Goal: Task Accomplishment & Management: Manage account settings

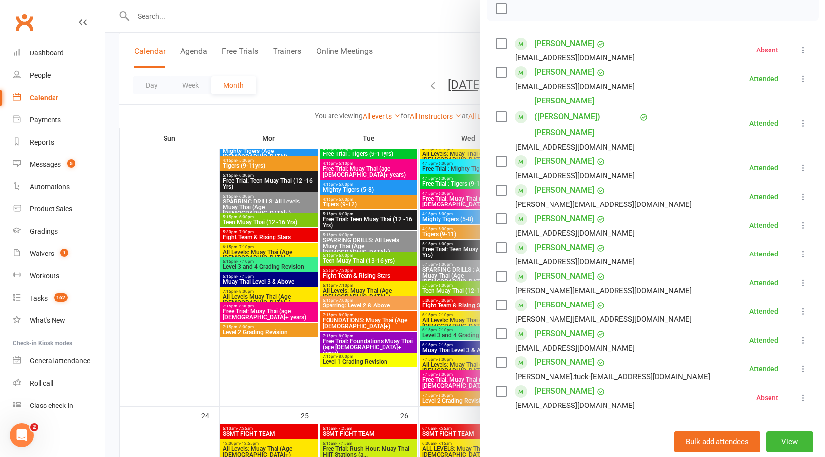
scroll to position [1845, 0]
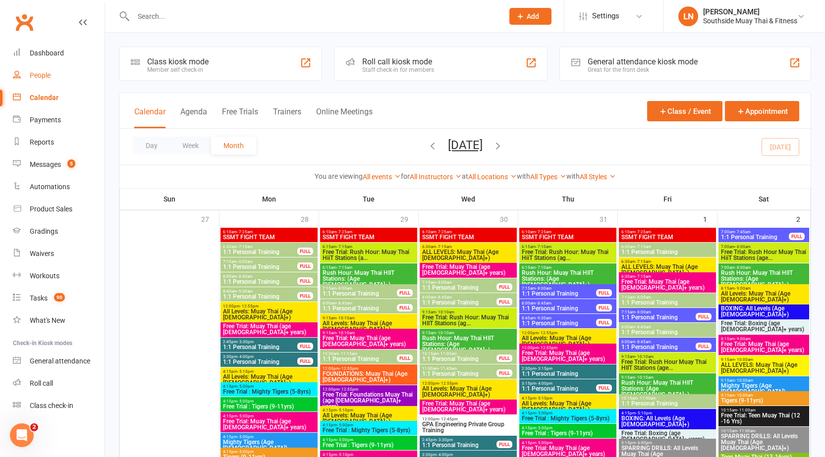
click at [41, 73] on div "People" at bounding box center [40, 75] width 21 height 8
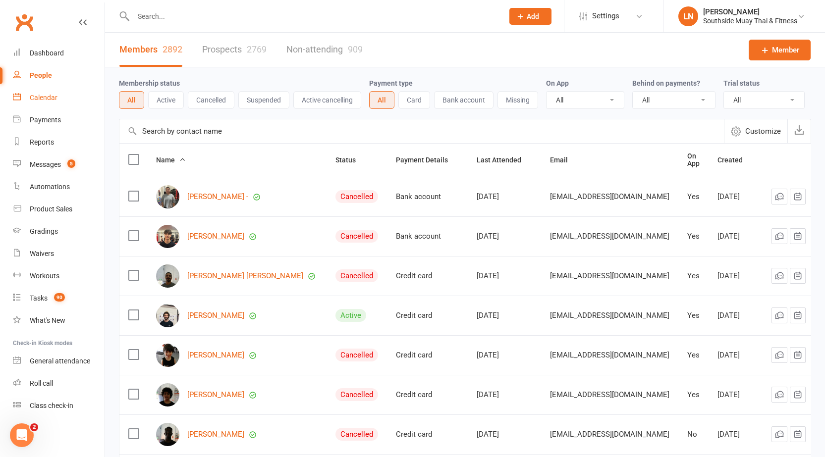
click at [47, 96] on div "Calendar" at bounding box center [44, 98] width 28 height 8
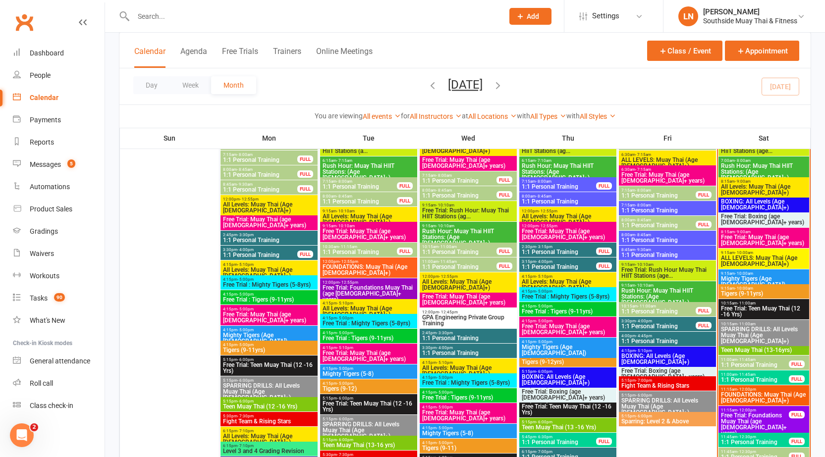
scroll to position [1134, 0]
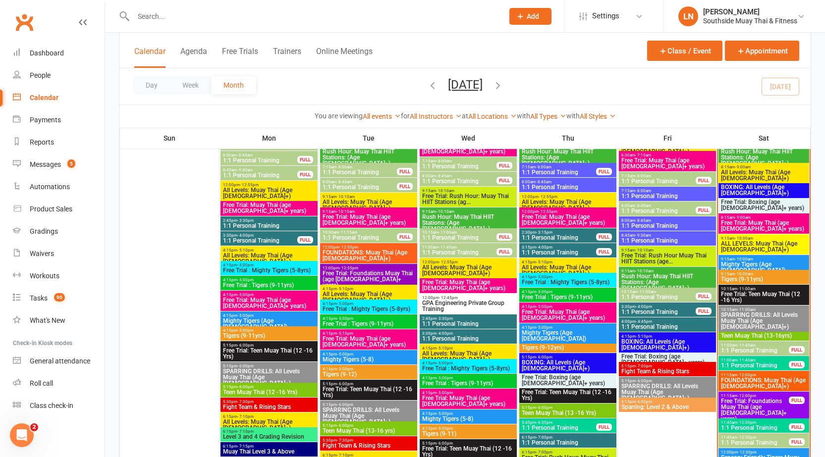
click at [742, 439] on span "- 12:30pm" at bounding box center [746, 438] width 19 height 4
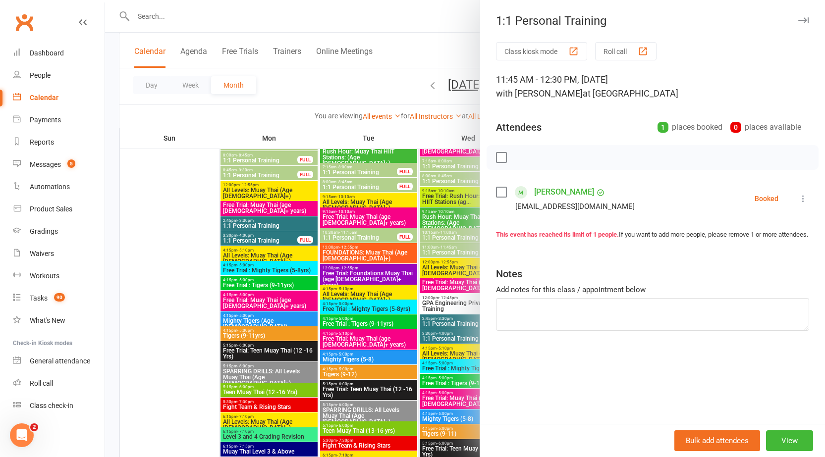
click at [798, 21] on icon "button" at bounding box center [803, 20] width 10 height 6
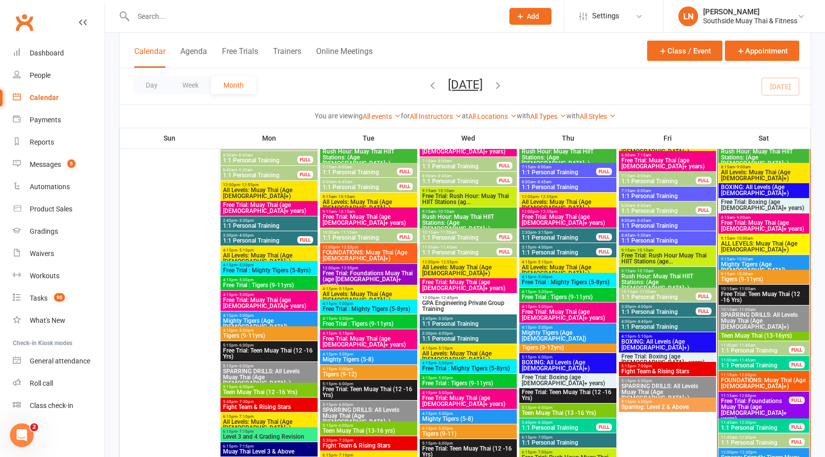
click at [756, 185] on span "BOXING: All Levels (Age [DEMOGRAPHIC_DATA]+)" at bounding box center [764, 190] width 87 height 12
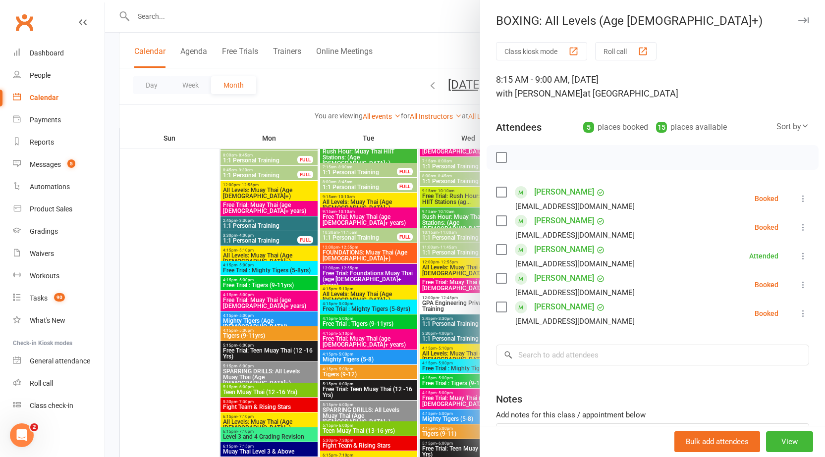
click at [798, 19] on icon "button" at bounding box center [803, 20] width 10 height 6
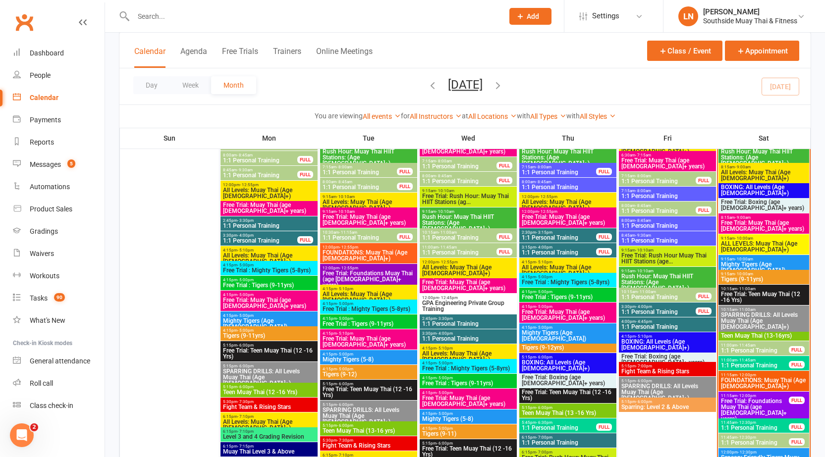
click at [753, 209] on span "Free Trial: Boxing (age [DEMOGRAPHIC_DATA]+ years)" at bounding box center [764, 205] width 87 height 12
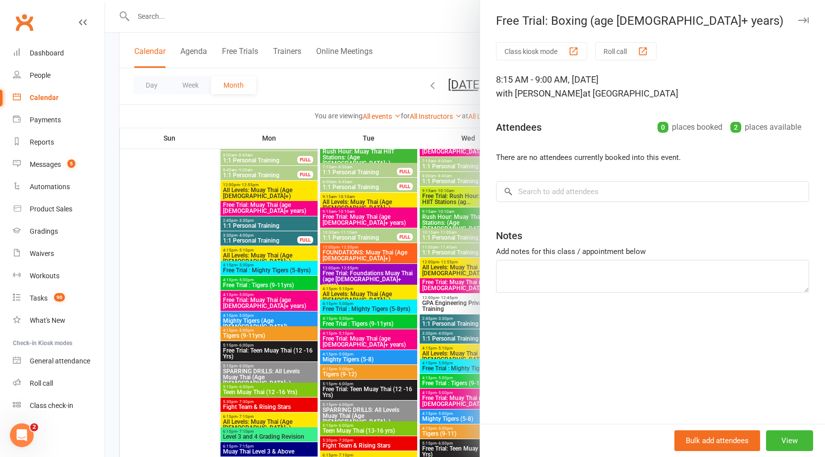
click at [797, 16] on button "button" at bounding box center [803, 20] width 12 height 12
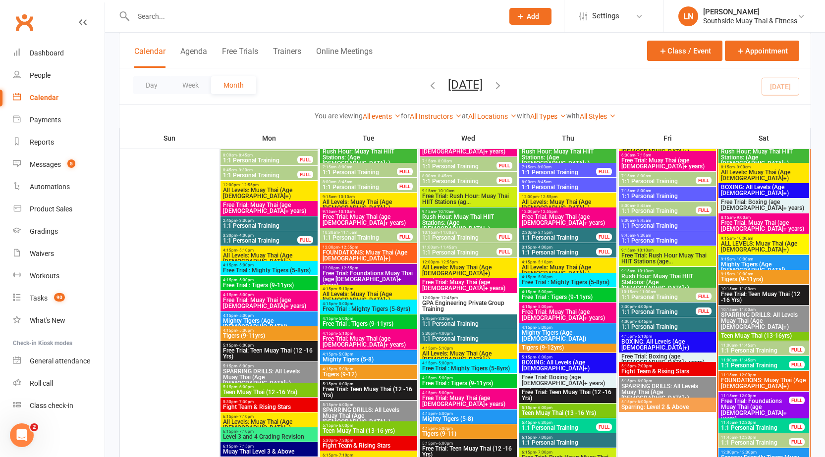
click at [743, 186] on span "BOXING: All Levels (Age [DEMOGRAPHIC_DATA]+)" at bounding box center [764, 190] width 87 height 12
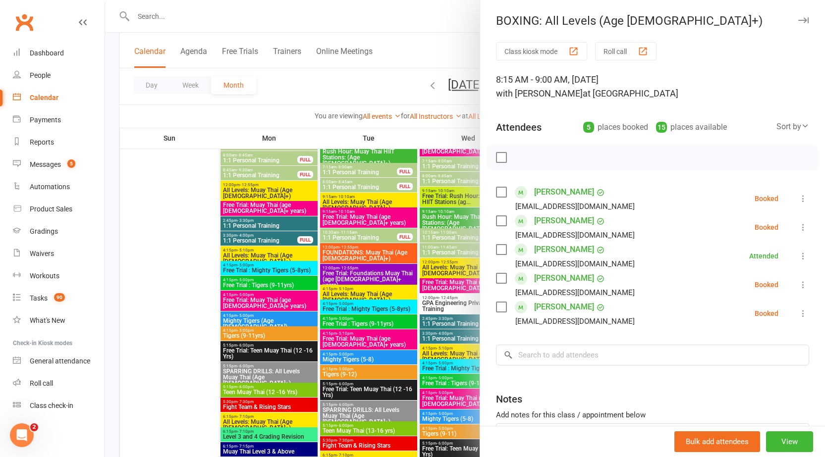
click at [798, 22] on icon "button" at bounding box center [803, 20] width 10 height 6
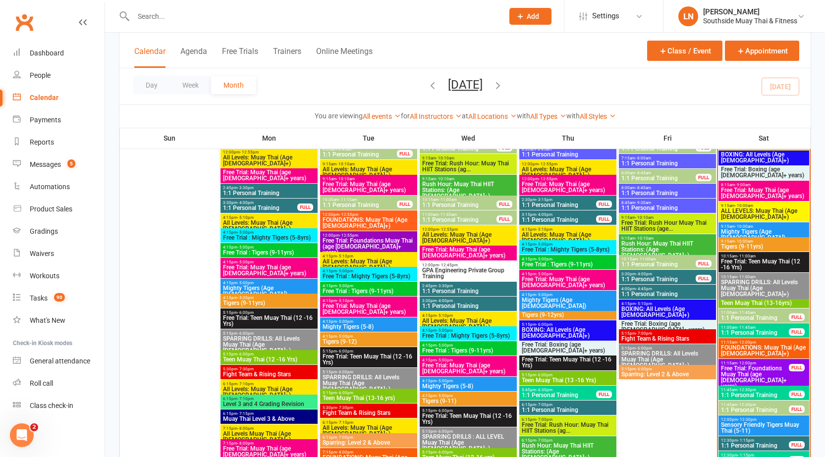
scroll to position [1183, 0]
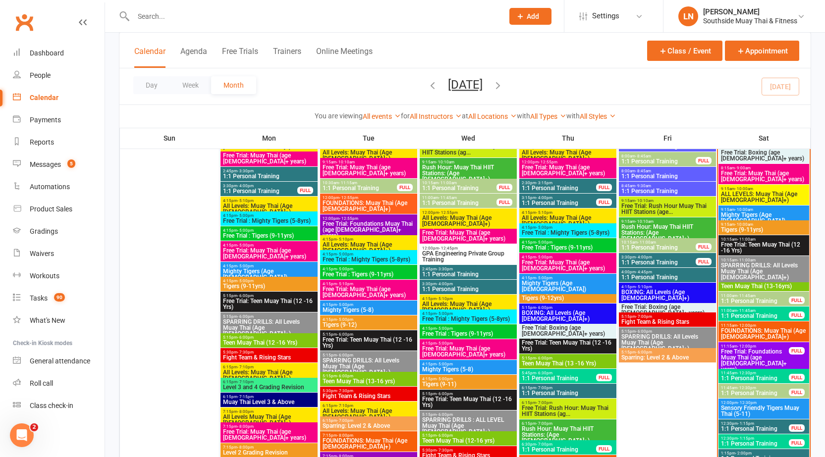
click at [761, 272] on span "SPARRING DRILLS: All Levels Muay Thai (Age 13+)" at bounding box center [764, 272] width 87 height 18
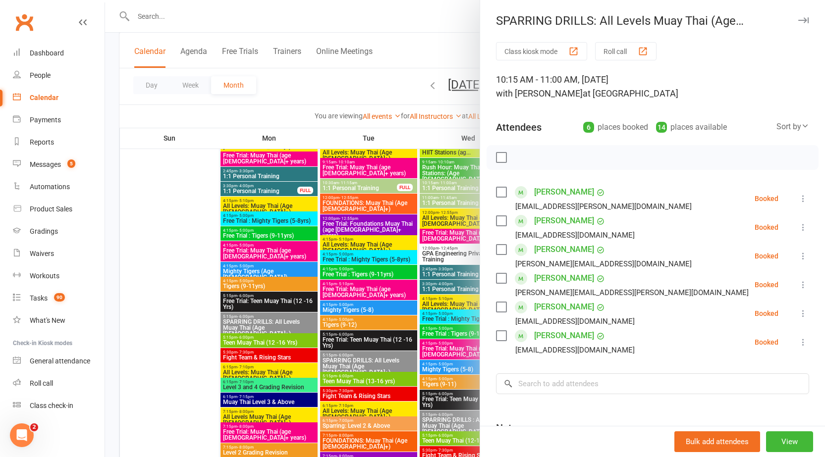
click at [798, 21] on icon "button" at bounding box center [803, 20] width 10 height 6
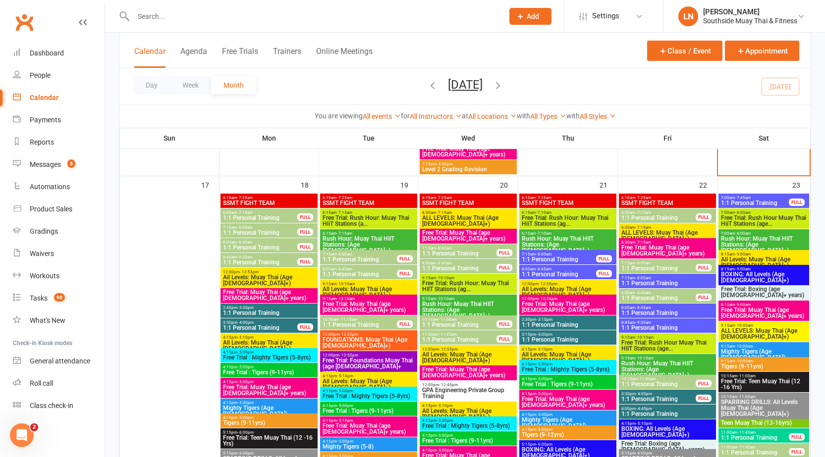
scroll to position [1583, 0]
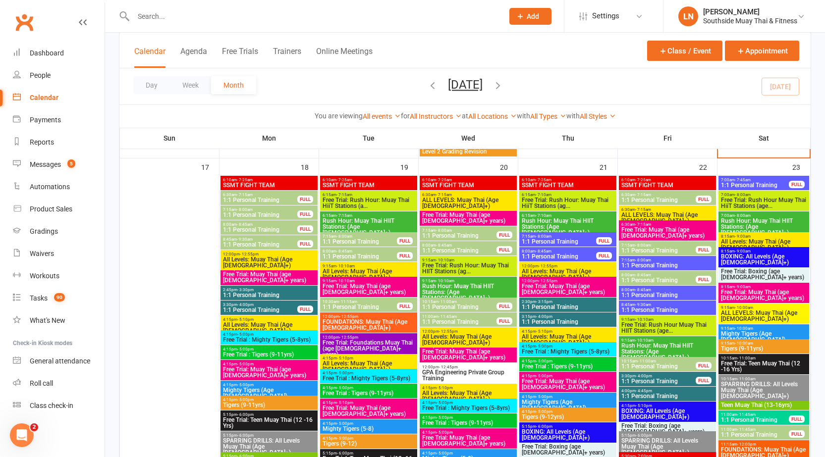
click at [448, 320] on span "1:1 Personal Training" at bounding box center [459, 322] width 75 height 6
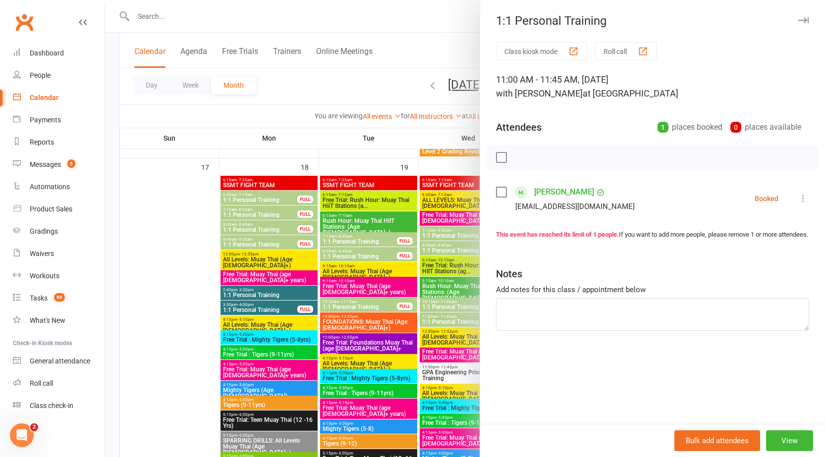
click at [798, 20] on icon "button" at bounding box center [803, 20] width 10 height 6
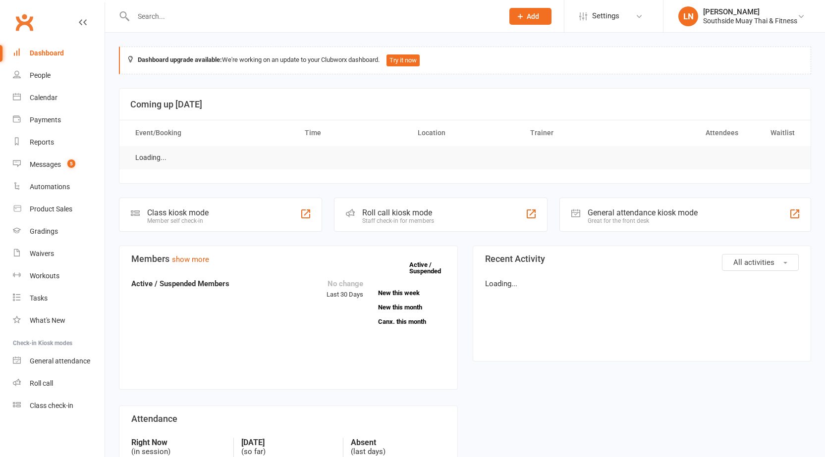
click at [192, 24] on div at bounding box center [308, 16] width 378 height 32
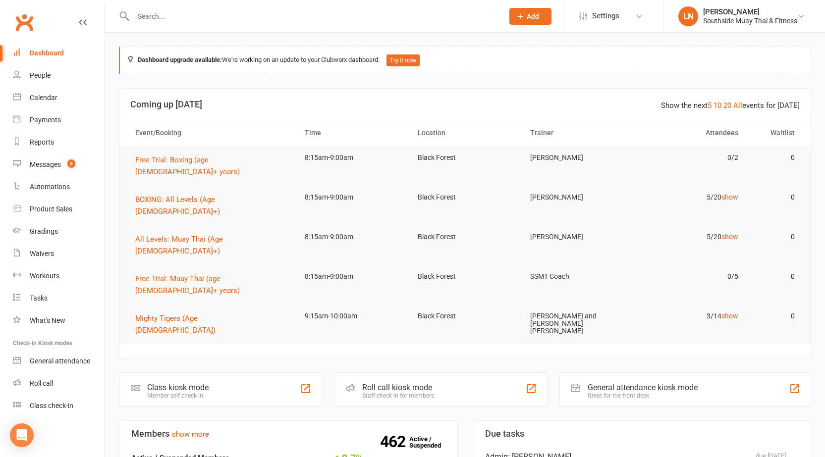
click at [189, 16] on input "text" at bounding box center [313, 16] width 366 height 14
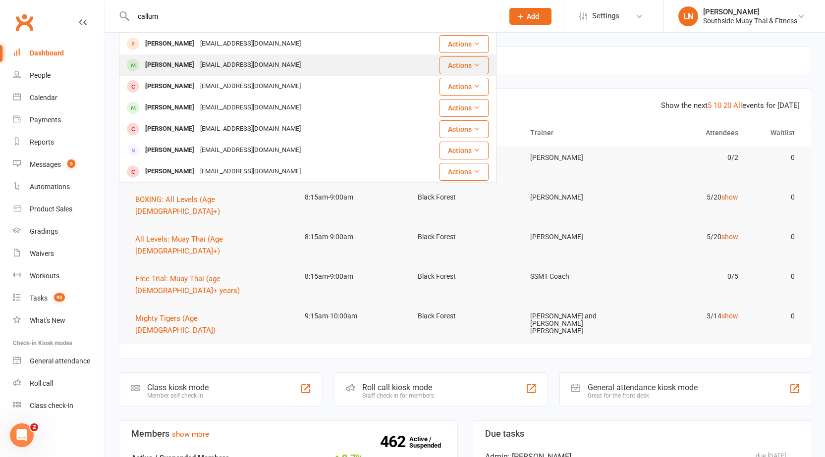
type input "callum"
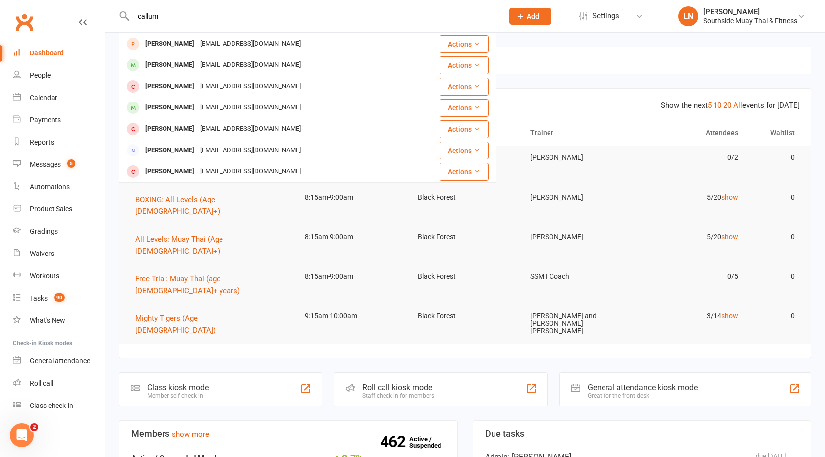
click at [197, 62] on div "vickers_14@hotmail.com" at bounding box center [250, 65] width 107 height 14
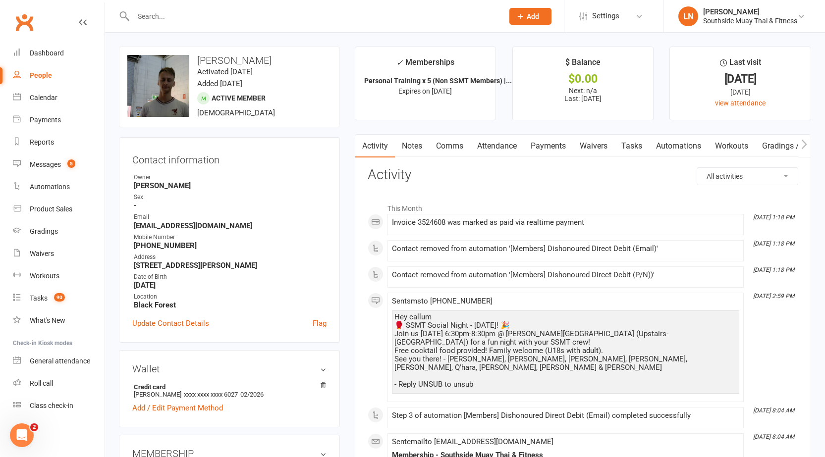
click at [415, 146] on link "Notes" at bounding box center [412, 146] width 34 height 23
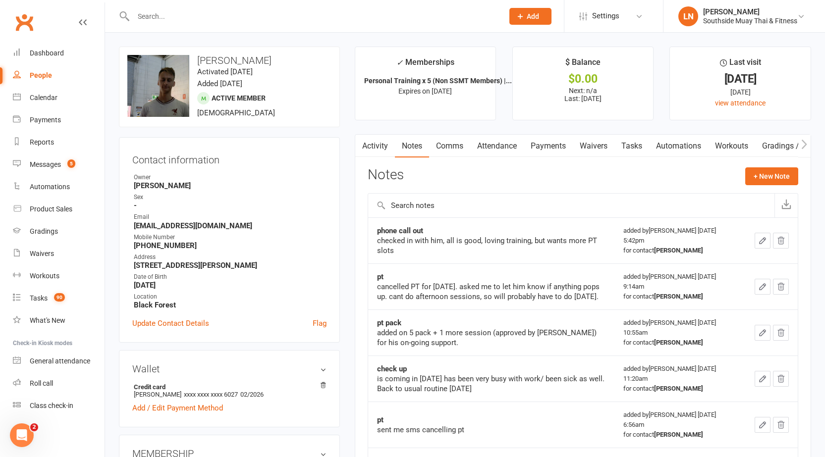
click at [636, 149] on link "Tasks" at bounding box center [631, 146] width 35 height 23
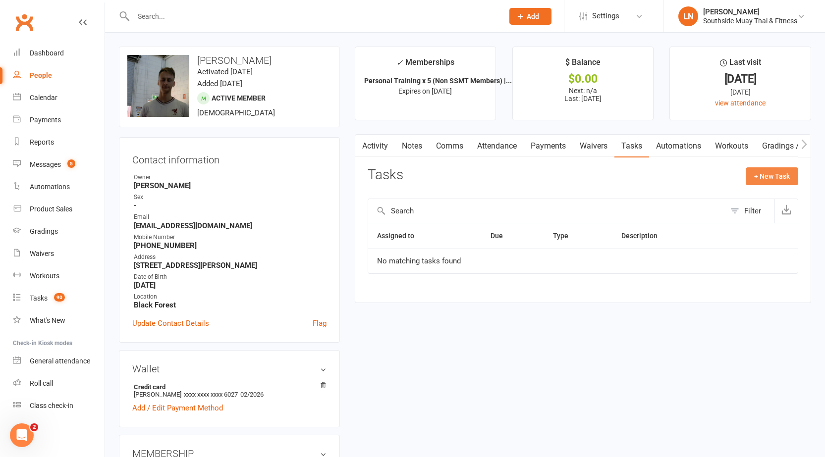
click at [775, 182] on button "+ New Task" at bounding box center [772, 176] width 53 height 18
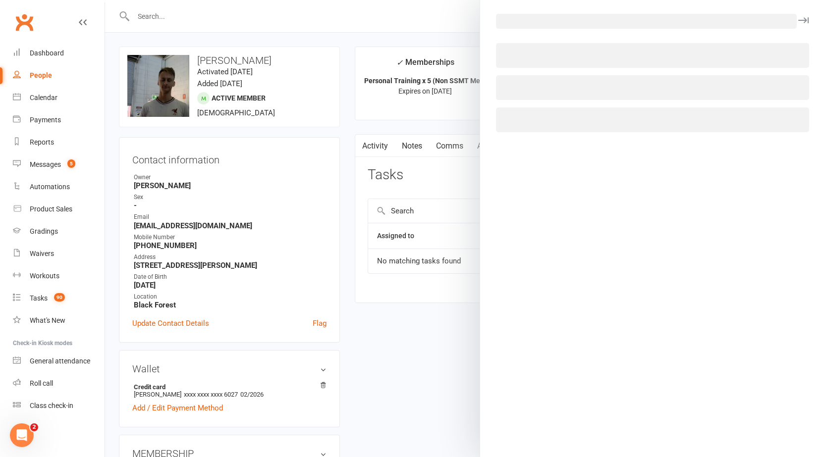
select select "42245"
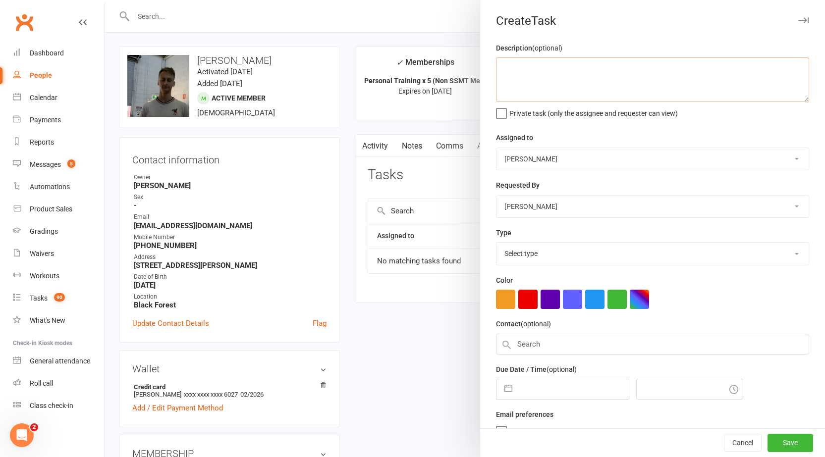
click at [578, 78] on textarea at bounding box center [652, 79] width 313 height 45
type textarea "a"
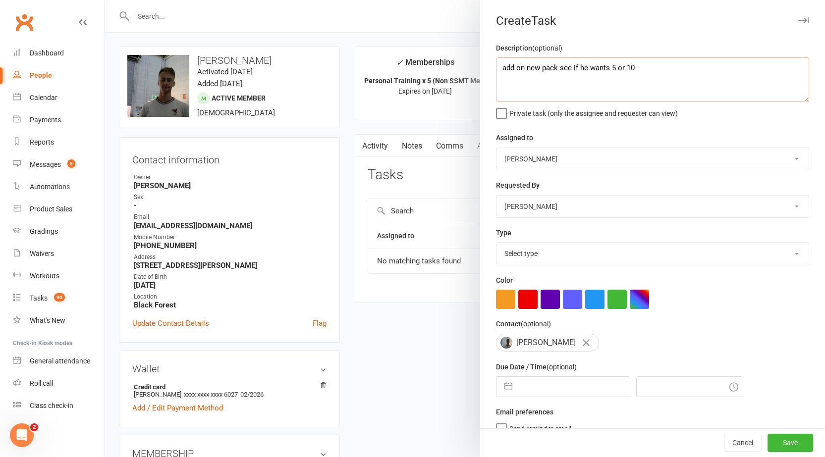
type textarea "add on new pack see if he wants 5 or 10"
click at [548, 253] on select "Select type Account payment/arrears Admin Book free pt Book pt with member. Che…" at bounding box center [653, 254] width 312 height 22
select select "15717"
click at [497, 245] on select "Select type Account payment/arrears Admin Book free pt Book pt with member. Che…" at bounding box center [653, 254] width 312 height 22
click at [798, 18] on icon "button" at bounding box center [803, 20] width 10 height 6
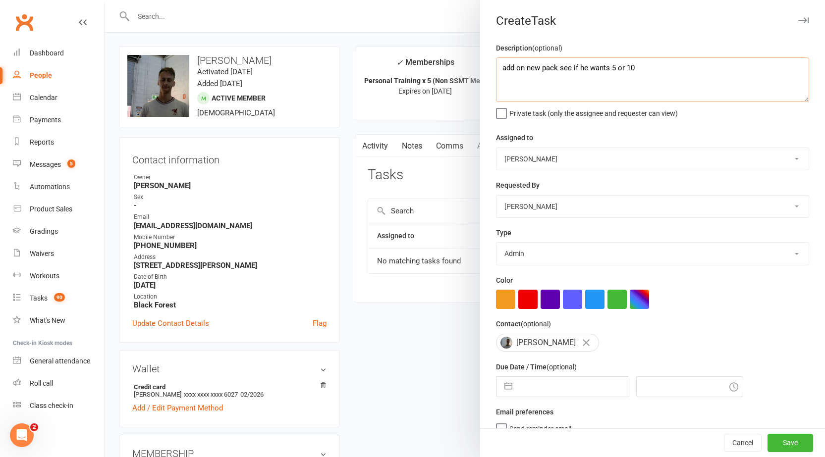
click at [648, 78] on textarea "add on new pack see if he wants 5 or 10" at bounding box center [652, 79] width 313 height 45
click at [567, 390] on input "text" at bounding box center [573, 387] width 112 height 20
select select "6"
select select "2025"
select select "7"
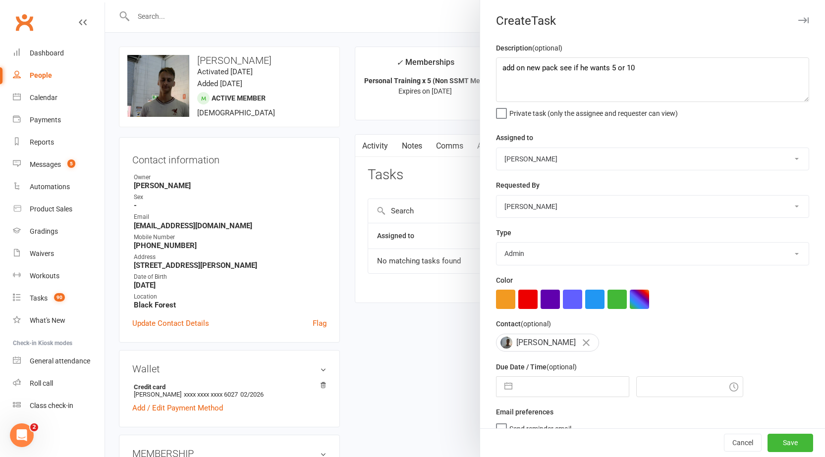
select select "2025"
select select "8"
select select "2025"
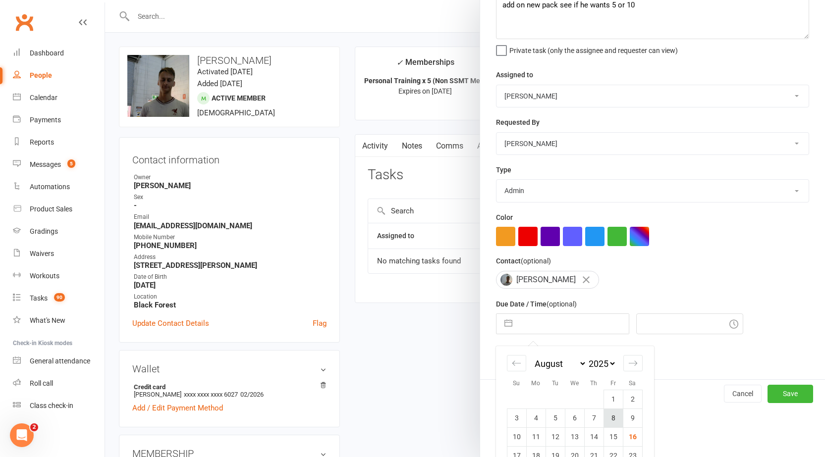
scroll to position [124, 0]
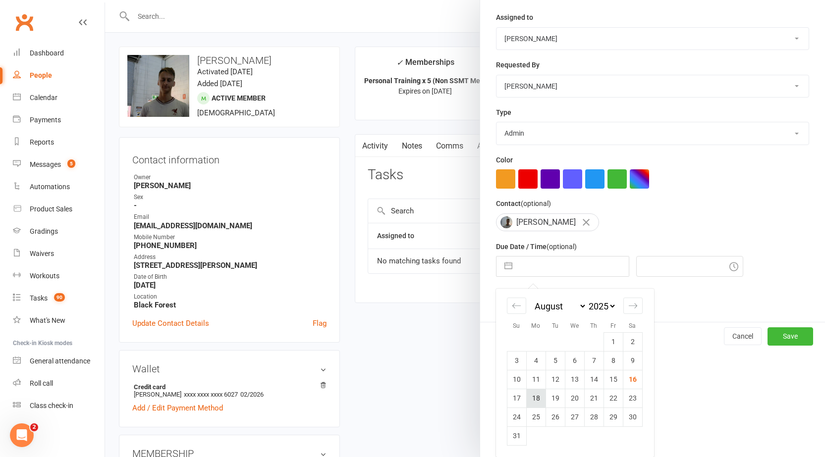
click at [536, 403] on td "18" at bounding box center [535, 398] width 19 height 19
type input "[DATE]"
type input "8:15am"
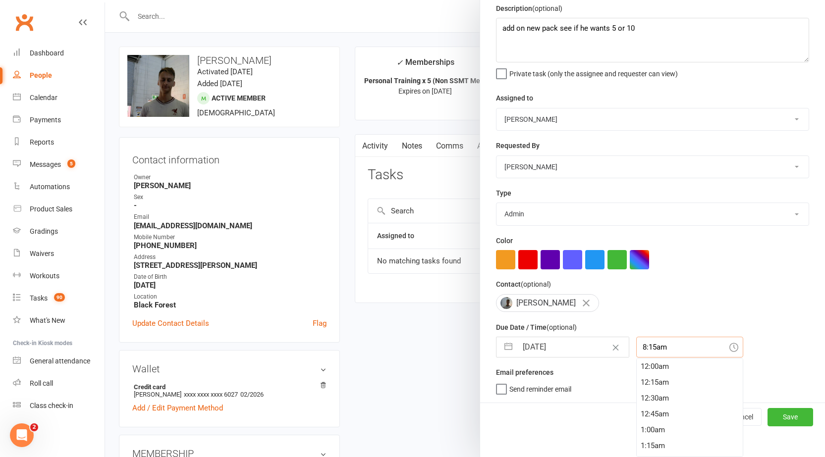
scroll to position [507, 0]
drag, startPoint x: 672, startPoint y: 379, endPoint x: 616, endPoint y: 377, distance: 56.1
click at [616, 377] on div "Description (optional) add on new pack see if he wants 5 or 10 Private task (on…" at bounding box center [652, 202] width 345 height 400
drag, startPoint x: 757, startPoint y: 296, endPoint x: 758, endPoint y: 302, distance: 5.5
click at [757, 302] on div "Contact (optional) callum vickers" at bounding box center [652, 296] width 313 height 34
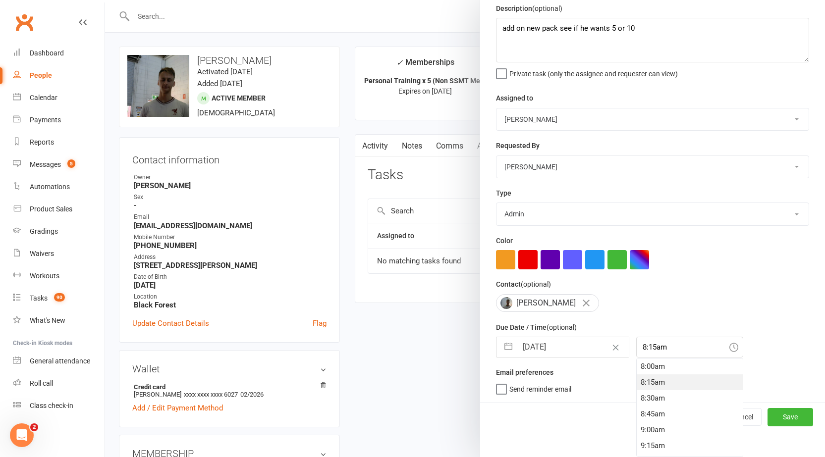
scroll to position [18, 0]
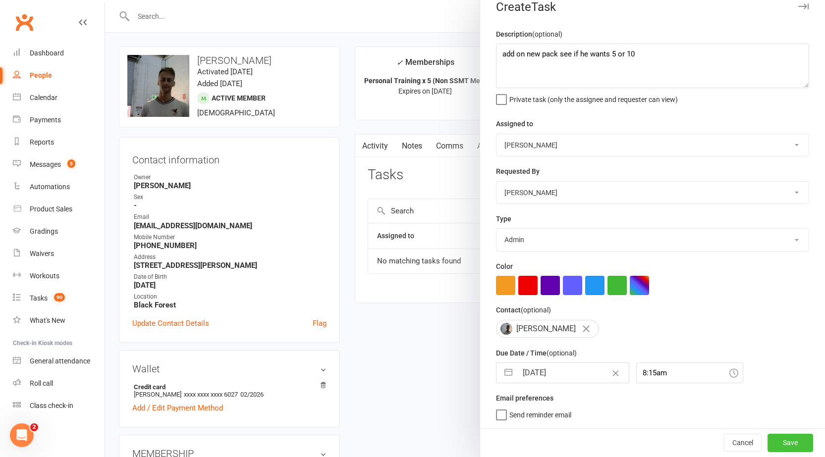
click at [782, 443] on button "Save" at bounding box center [791, 443] width 46 height 18
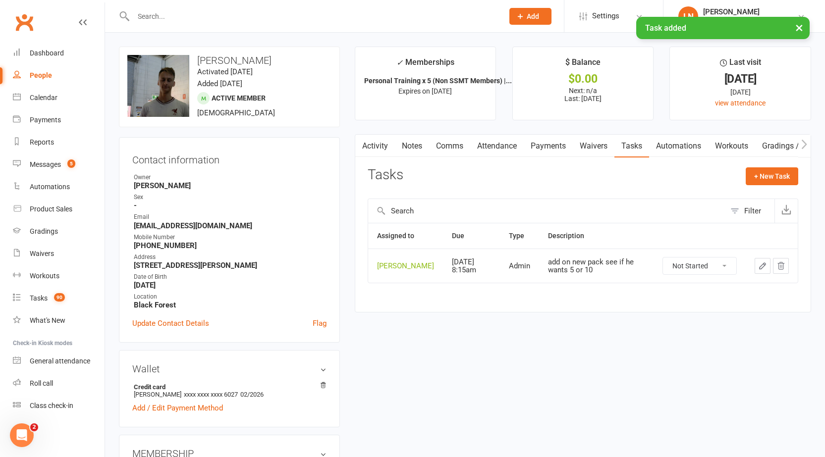
click at [503, 148] on link "Attendance" at bounding box center [497, 146] width 54 height 23
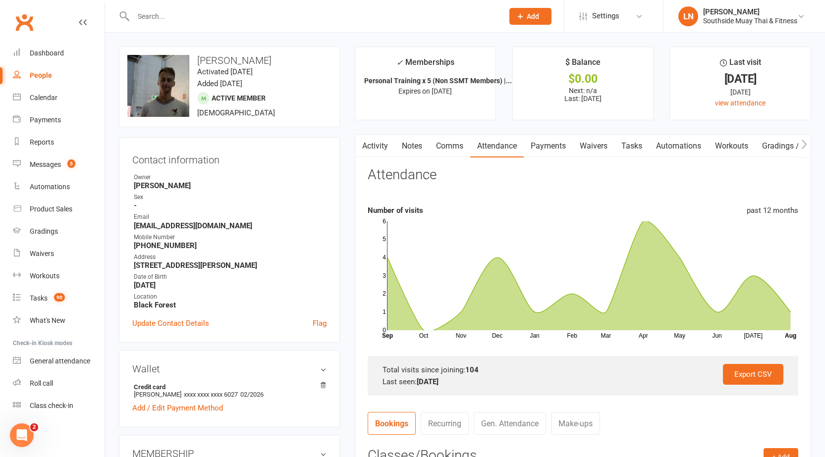
click at [198, 26] on div at bounding box center [308, 16] width 378 height 32
click at [416, 141] on link "Notes" at bounding box center [412, 146] width 34 height 23
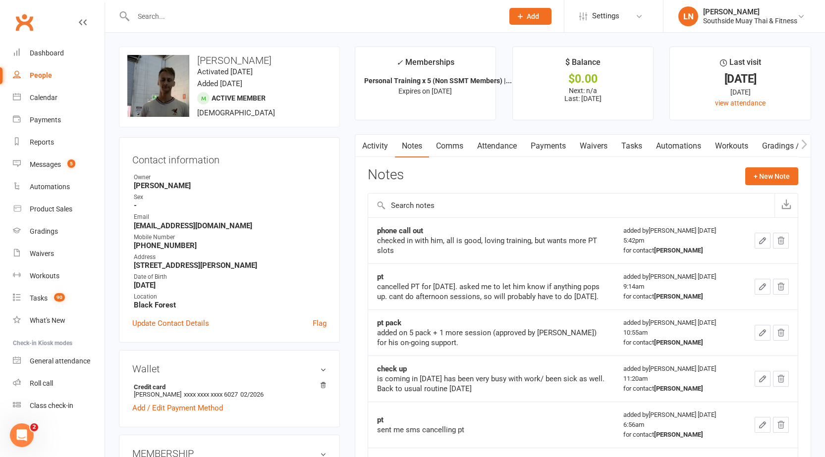
drag, startPoint x: 367, startPoint y: 149, endPoint x: 383, endPoint y: 150, distance: 15.4
click at [368, 149] on scrollable-tabs "Activity Notes Comms Attendance Payments Waivers Tasks Automations Workouts Gra…" at bounding box center [582, 146] width 455 height 23
click at [372, 149] on link "Activity" at bounding box center [375, 146] width 40 height 23
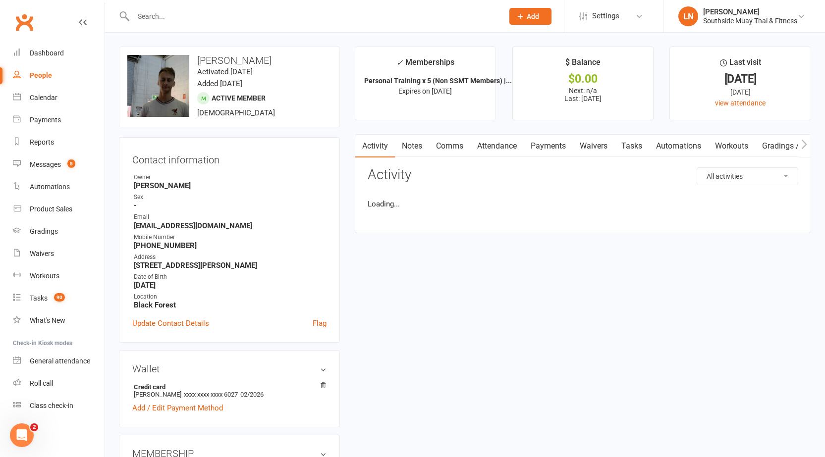
click at [420, 145] on link "Notes" at bounding box center [412, 146] width 34 height 23
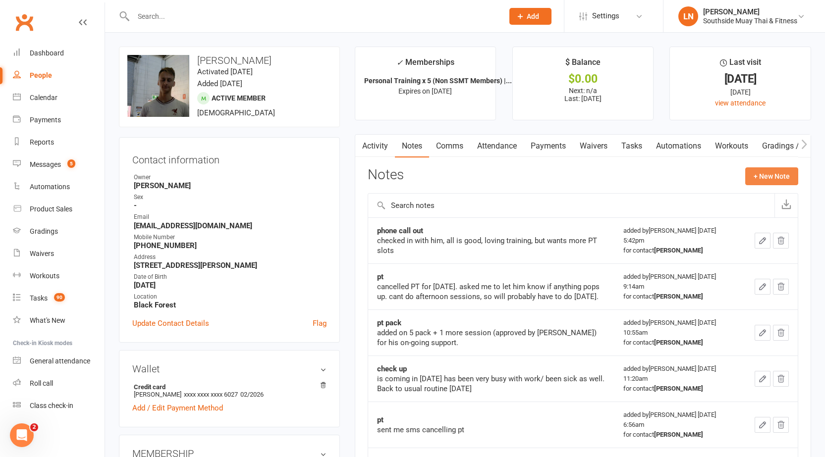
click at [790, 176] on button "+ New Note" at bounding box center [771, 176] width 53 height 18
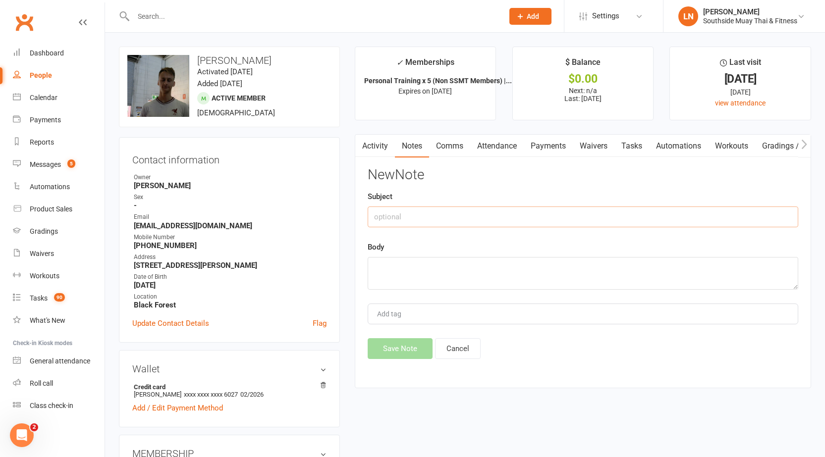
click at [424, 212] on input "text" at bounding box center [583, 217] width 431 height 21
drag, startPoint x: 453, startPoint y: 223, endPoint x: 446, endPoint y: 216, distance: 9.5
click at [451, 221] on input "text" at bounding box center [583, 217] width 431 height 21
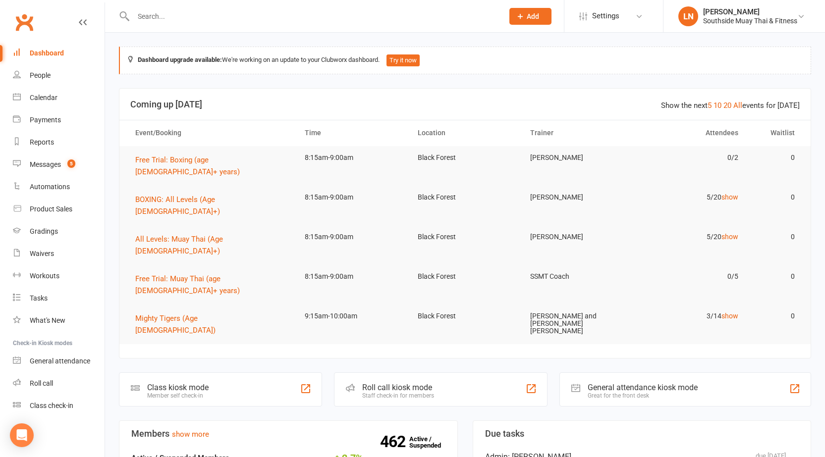
click at [317, 8] on div at bounding box center [308, 16] width 378 height 32
click at [314, 15] on input "text" at bounding box center [313, 16] width 366 height 14
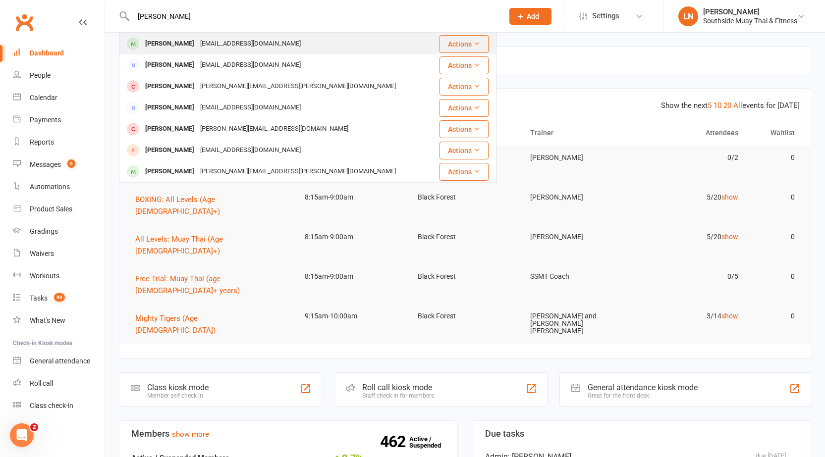
type input "[PERSON_NAME]"
click at [160, 44] on div "[PERSON_NAME]" at bounding box center [169, 44] width 55 height 14
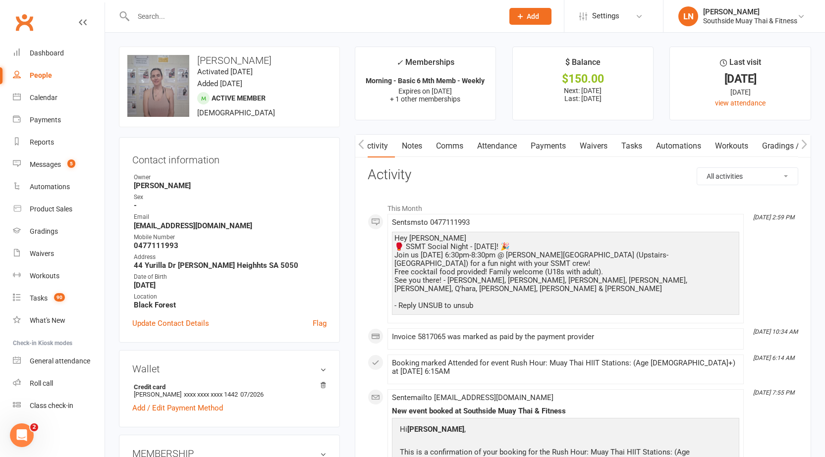
click at [415, 145] on link "Notes" at bounding box center [412, 146] width 34 height 23
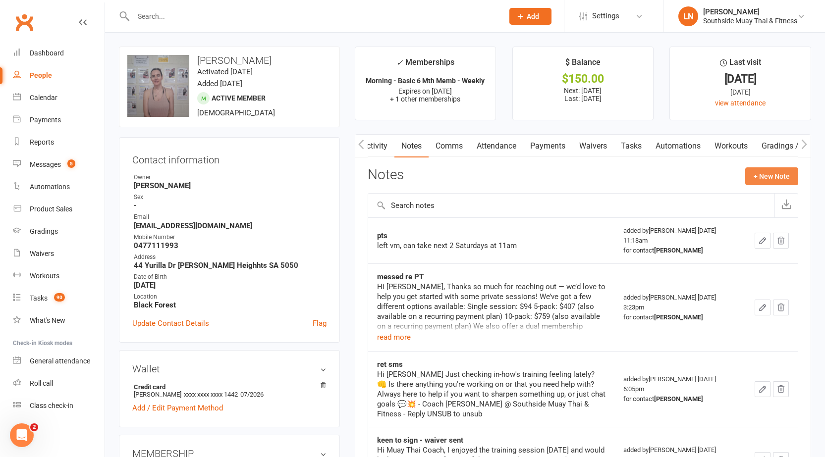
click at [779, 172] on button "+ New Note" at bounding box center [771, 176] width 53 height 18
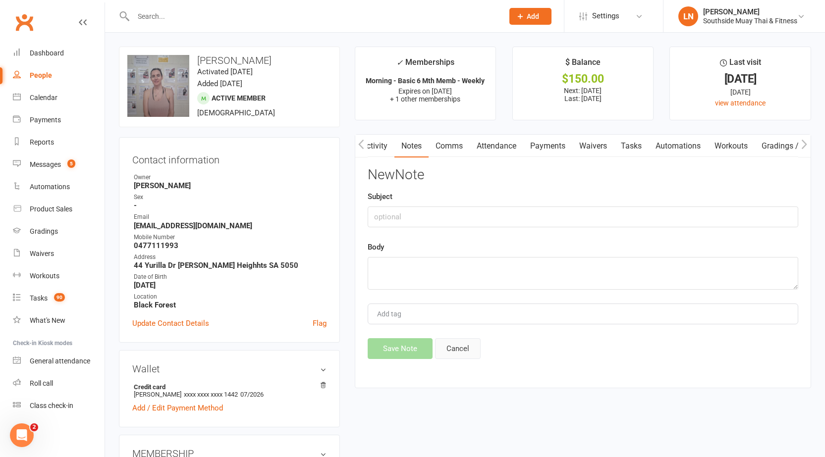
click at [458, 345] on button "Cancel" at bounding box center [458, 348] width 46 height 21
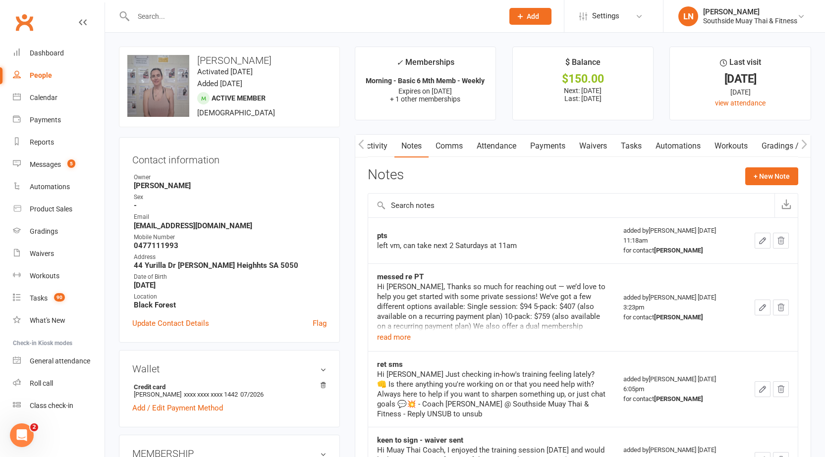
click at [508, 147] on link "Attendance" at bounding box center [497, 146] width 54 height 23
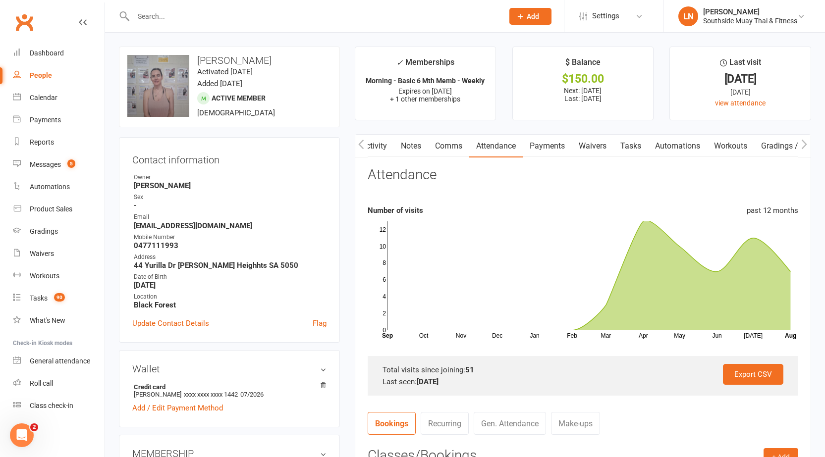
click at [643, 148] on link "Tasks" at bounding box center [631, 146] width 35 height 23
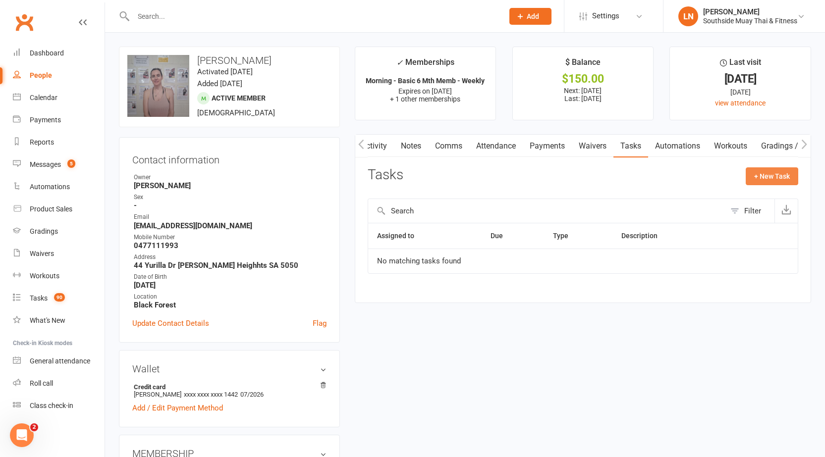
click at [757, 177] on button "+ New Task" at bounding box center [772, 176] width 53 height 18
select select "42245"
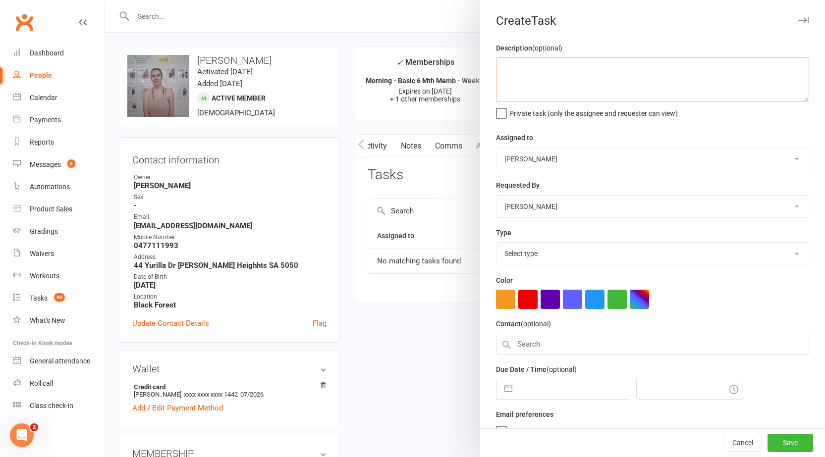
click at [583, 72] on textarea at bounding box center [652, 79] width 313 height 45
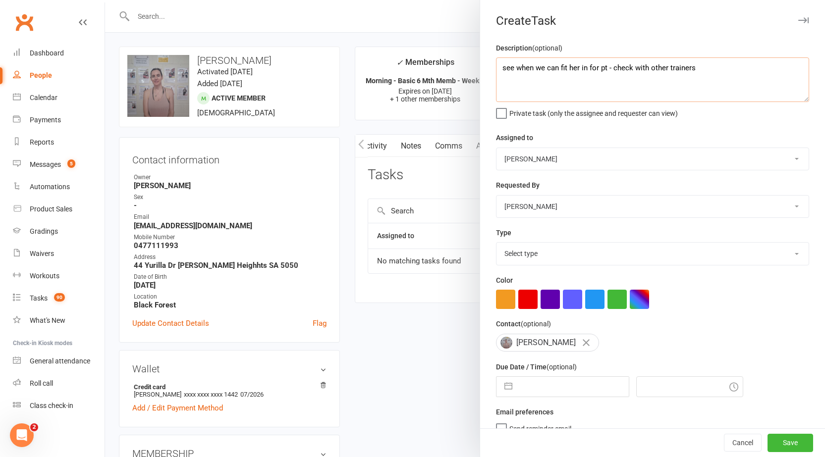
type textarea "see when we can fit her in for pt - check with other trainers"
click at [620, 252] on select "Select type Account payment/arrears Admin Book free pt Book pt with member. Che…" at bounding box center [653, 254] width 312 height 22
select select "15717"
click at [497, 245] on select "Select type Account payment/arrears Admin Book free pt Book pt with member. Che…" at bounding box center [653, 254] width 312 height 22
select select "6"
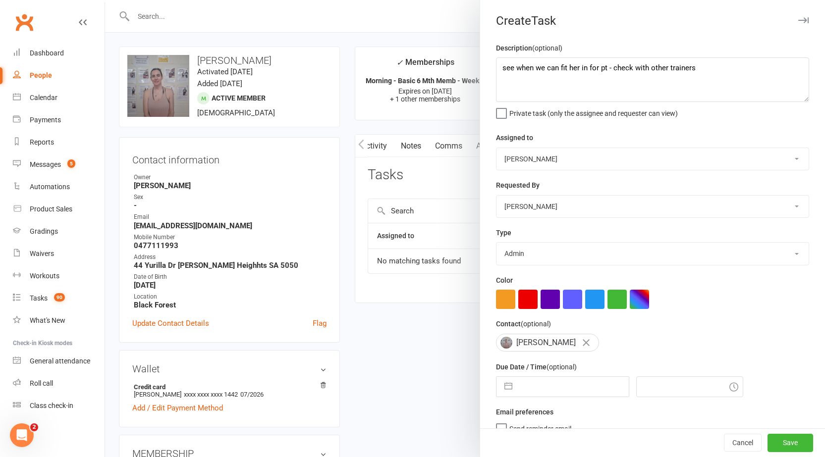
select select "2025"
select select "7"
select select "2025"
select select "8"
select select "2025"
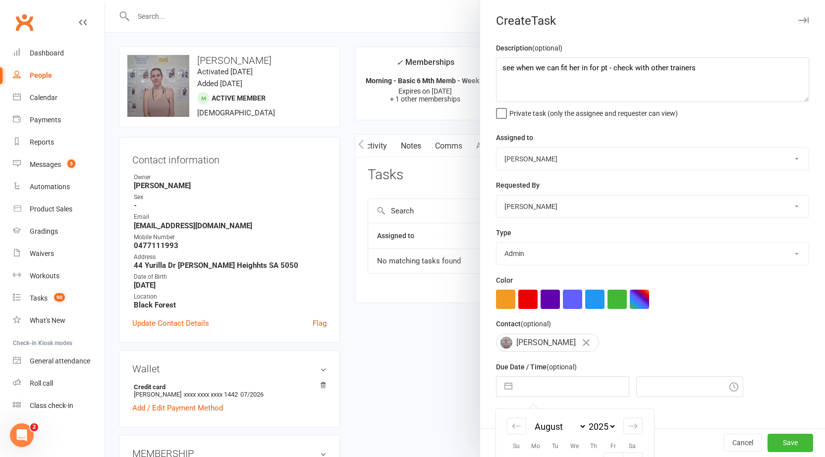
click at [553, 391] on input "text" at bounding box center [573, 387] width 112 height 20
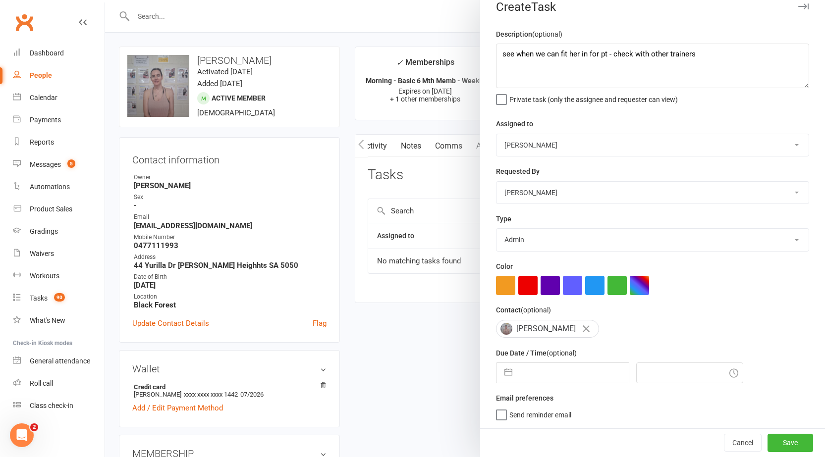
scroll to position [18, 0]
select select "6"
select select "2025"
select select "7"
select select "2025"
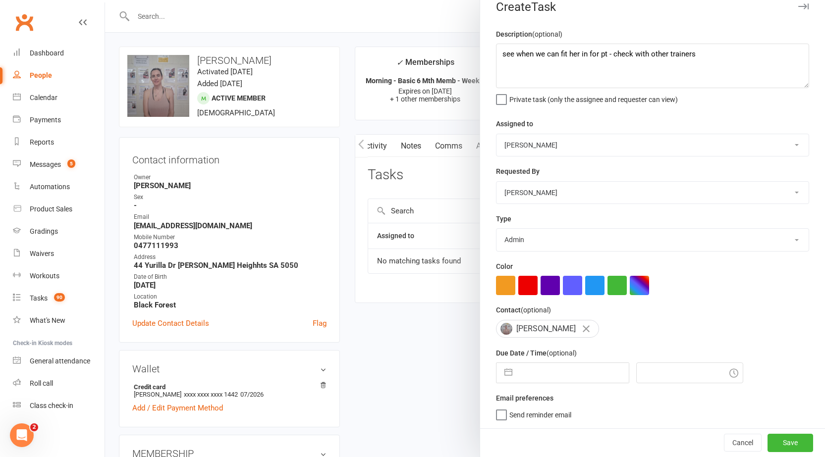
select select "8"
select select "2025"
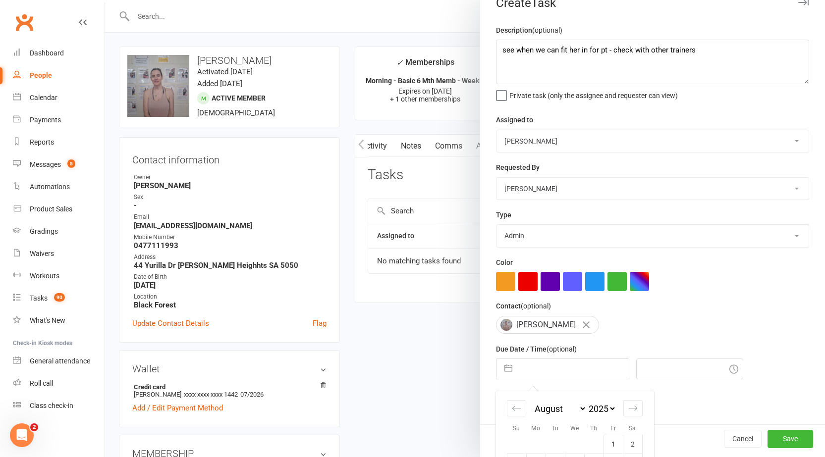
click at [536, 370] on input "text" at bounding box center [573, 369] width 112 height 20
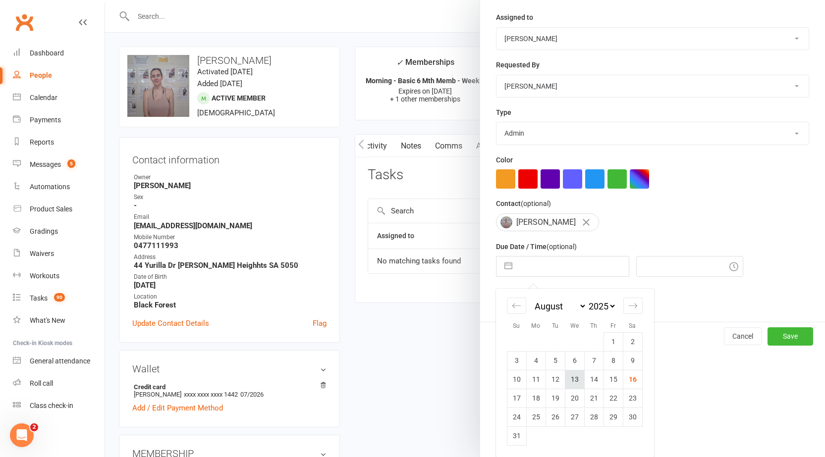
scroll to position [124, 0]
click at [533, 401] on td "18" at bounding box center [535, 398] width 19 height 19
type input "[DATE]"
type input "8:15am"
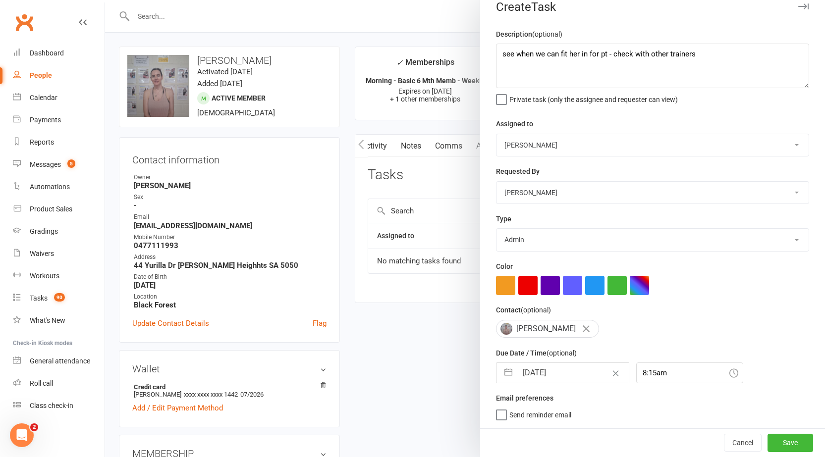
scroll to position [18, 0]
click at [597, 50] on textarea "see when we can fit her in for pt - check with other trainers" at bounding box center [652, 66] width 313 height 45
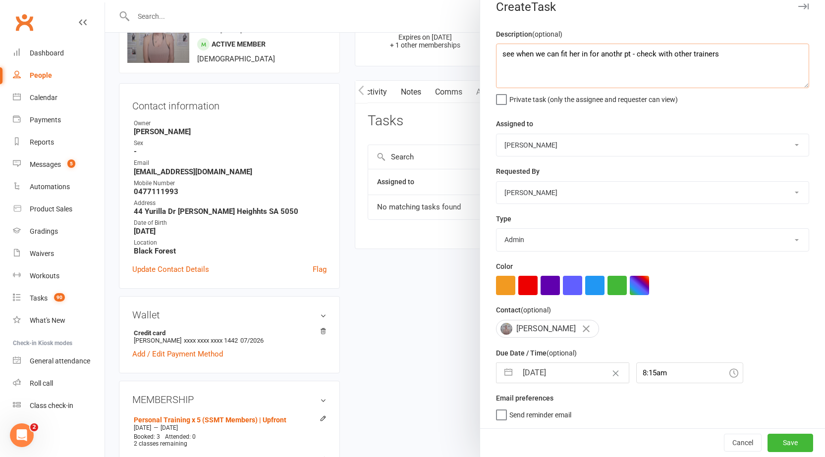
scroll to position [149, 0]
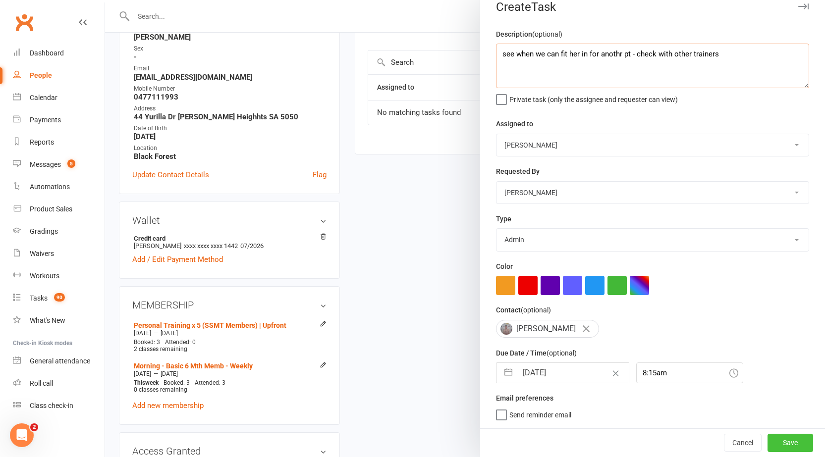
type textarea "see when we can fit her in for anothr pt - check with other trainers"
click at [782, 441] on button "Save" at bounding box center [791, 443] width 46 height 18
